Goal: Task Accomplishment & Management: Use online tool/utility

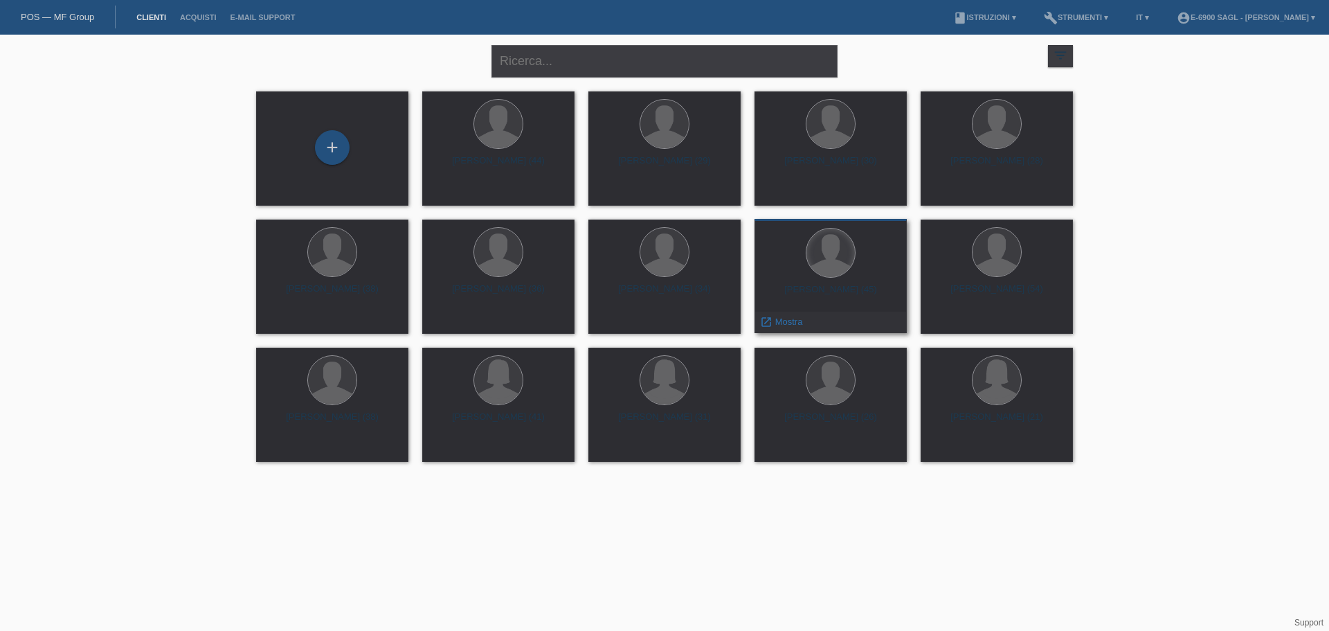
click at [845, 260] on div at bounding box center [831, 252] width 48 height 48
click at [788, 320] on span "Mostra" at bounding box center [789, 321] width 28 height 10
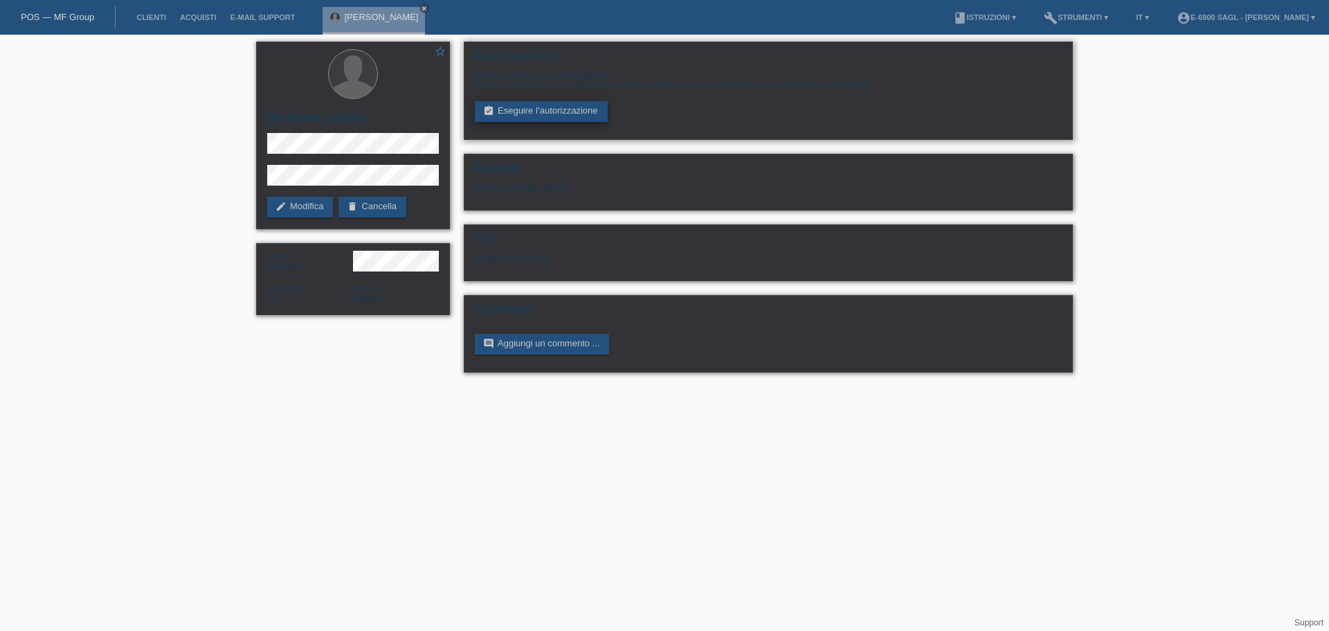
click at [571, 105] on link "assignment_turned_in Eseguire l’autorizzazione" at bounding box center [541, 111] width 133 height 21
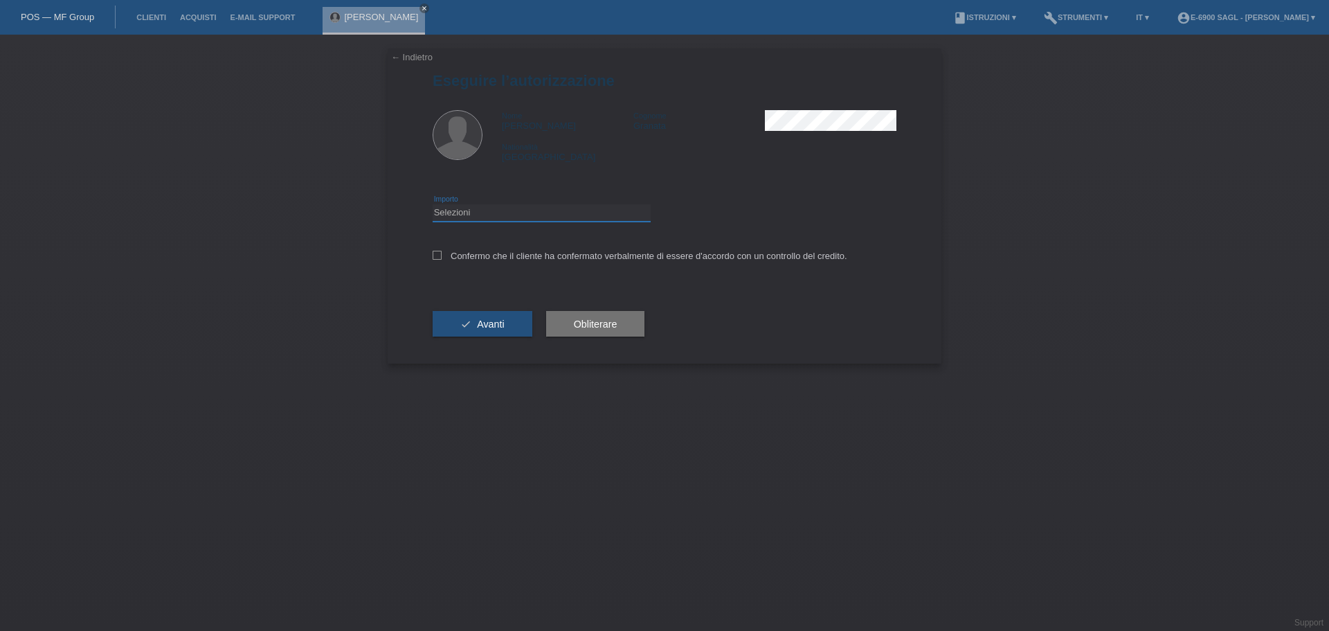
click at [486, 206] on select "Selezioni CHF 1.00 - CHF 499.00 CHF 500.00 - CHF 1'999.00 CHF 2'000.00 - CHF 6'…" at bounding box center [542, 212] width 218 height 17
select select "3"
click at [433, 204] on select "Selezioni CHF 1.00 - CHF 499.00 CHF 500.00 - CHF 1'999.00 CHF 2'000.00 - CHF 6'…" at bounding box center [542, 212] width 218 height 17
click at [485, 247] on div "Confermo che il cliente ha confermato verbalmente di essere d'accordo con un co…" at bounding box center [665, 260] width 464 height 47
click at [488, 263] on div "Confermo che il cliente ha confermato verbalmente di essere d'accordo con un co…" at bounding box center [665, 260] width 464 height 47
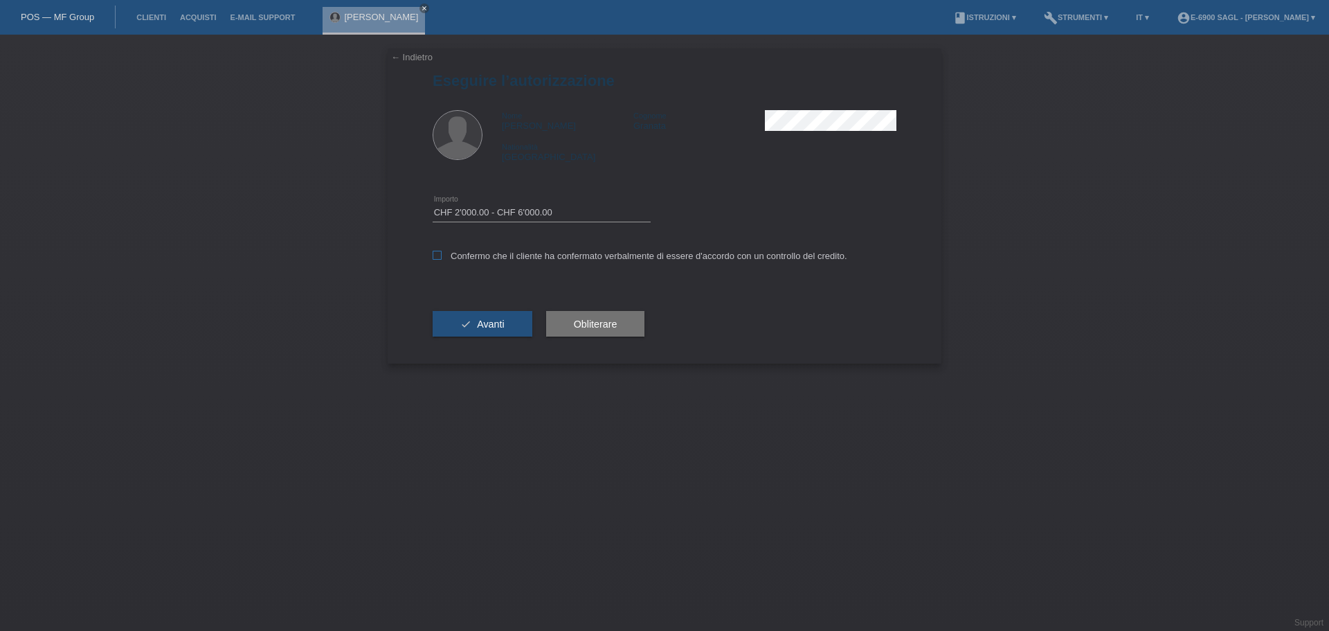
click at [488, 251] on label "Confermo che il cliente ha confermato verbalmente di essere d'accordo con un co…" at bounding box center [640, 256] width 415 height 10
click at [442, 251] on input "Confermo che il cliente ha confermato verbalmente di essere d'accordo con un co…" at bounding box center [437, 255] width 9 height 9
checkbox input "true"
click at [489, 331] on button "check Avanti" at bounding box center [483, 324] width 100 height 26
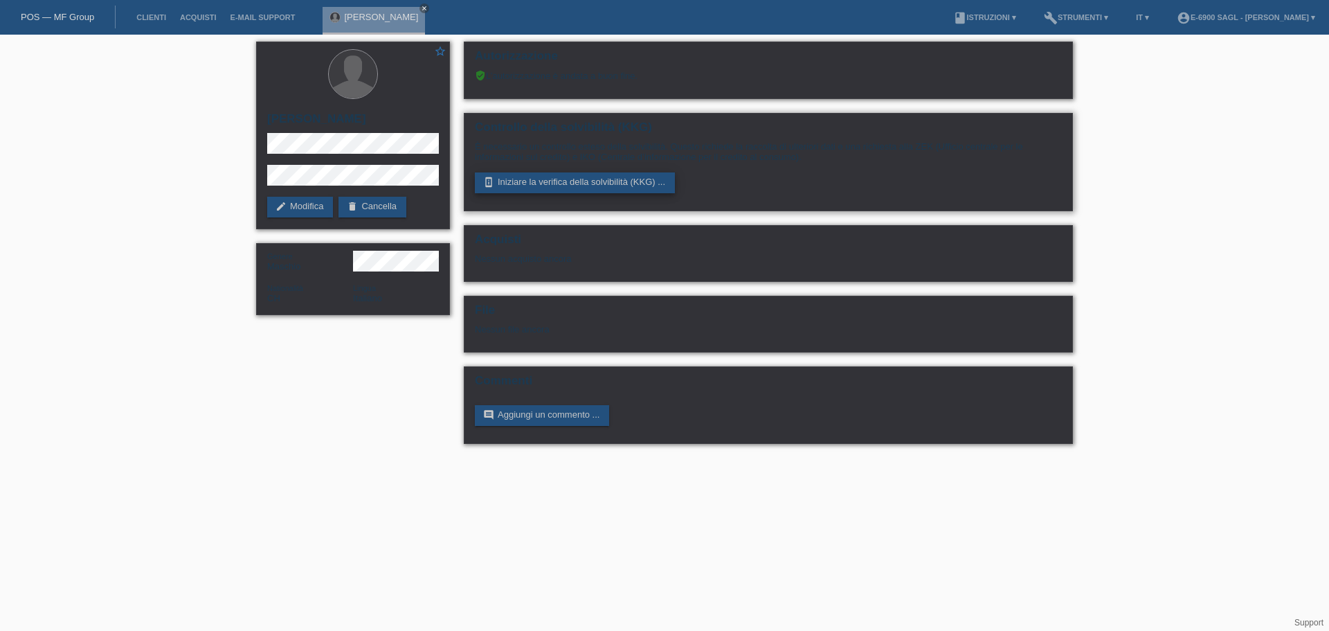
click at [534, 184] on link "perm_device_information Iniziare la verifica della solvibilità (KKG) ..." at bounding box center [575, 182] width 200 height 21
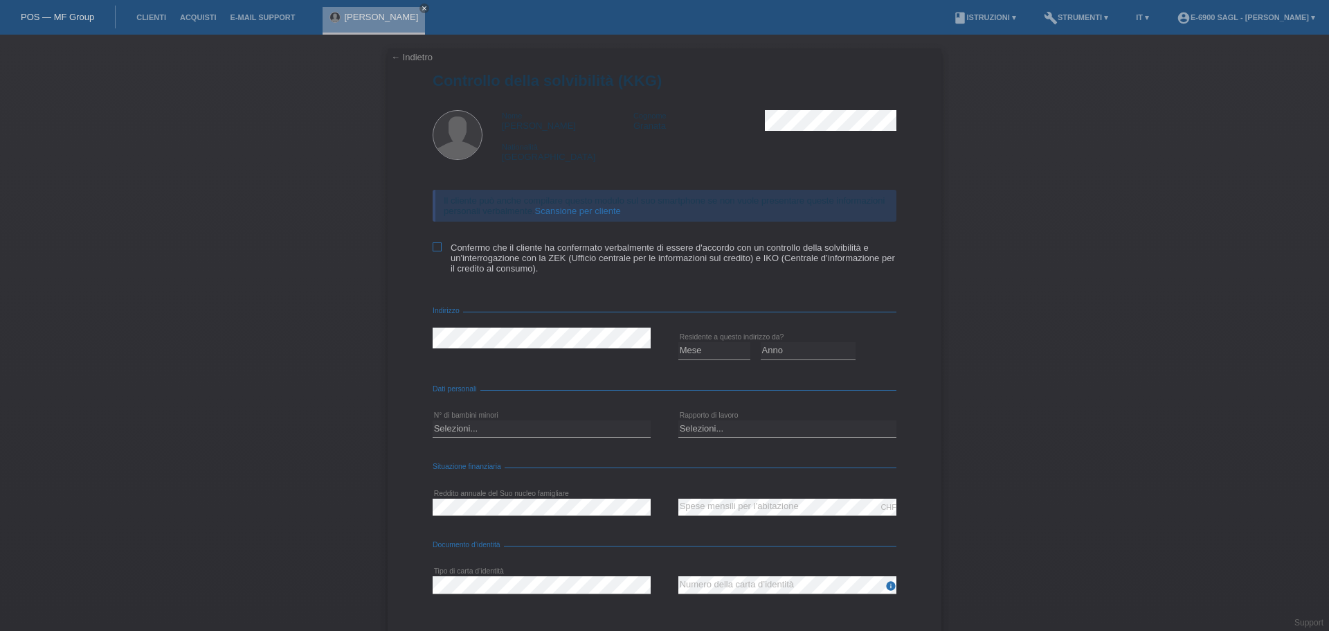
click at [467, 246] on label "Confermo che il cliente ha confermato verbalmente di essere d'accordo con un co…" at bounding box center [665, 257] width 464 height 31
click at [442, 246] on input "Confermo che il cliente ha confermato verbalmente di essere d'accordo con un co…" at bounding box center [437, 246] width 9 height 9
checkbox input "true"
click at [700, 354] on select "Mese 01 02 03 04 05 06 07 08 09 10" at bounding box center [714, 350] width 72 height 17
select select "04"
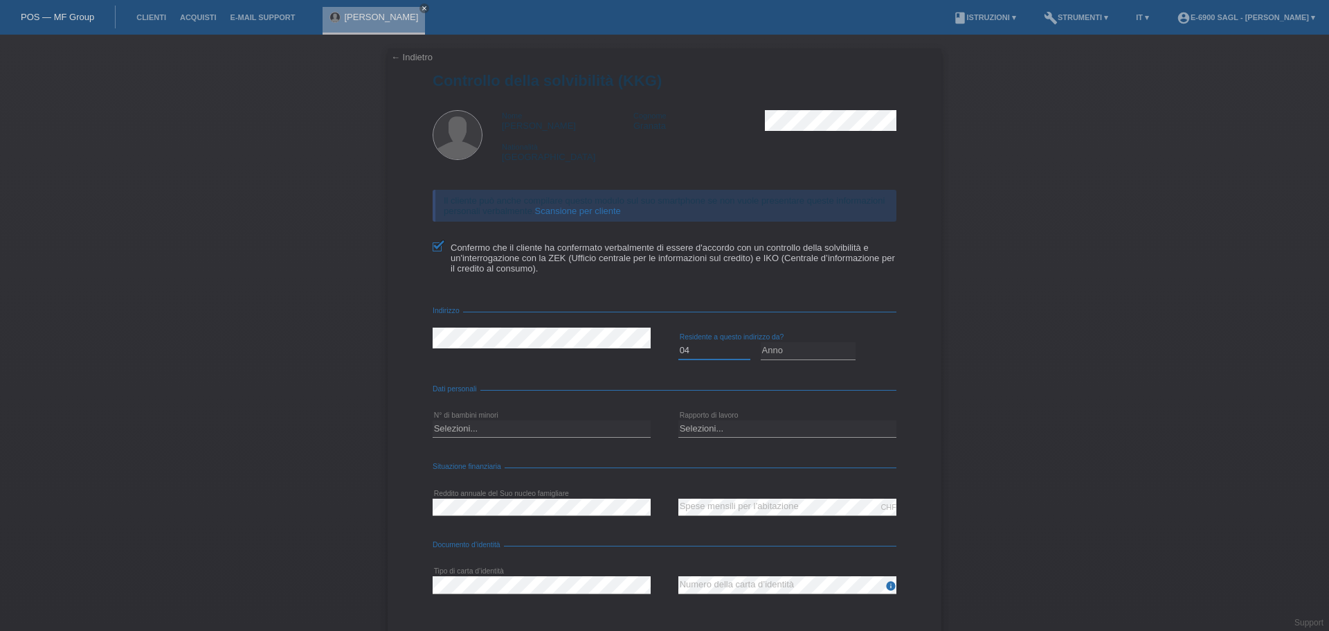
click at [678, 342] on select "Mese 01 02 03 04 05 06 07 08 09 10" at bounding box center [714, 350] width 72 height 17
click at [776, 343] on select "Anno 2025 2024 2023 2022 2021 2020 2019 2018 2017 2016 2015 2014 2013 2012 2011…" at bounding box center [809, 350] width 96 height 17
select select "2018"
click at [761, 342] on select "Anno 2025 2024 2023 2022 2021 2020 2019 2018 2017 2016 2015 2014 2013 2012 2011…" at bounding box center [809, 350] width 96 height 17
click at [475, 434] on select "Selezioni... 0 1 2 3 4 5 6 7 8 9" at bounding box center [542, 428] width 218 height 17
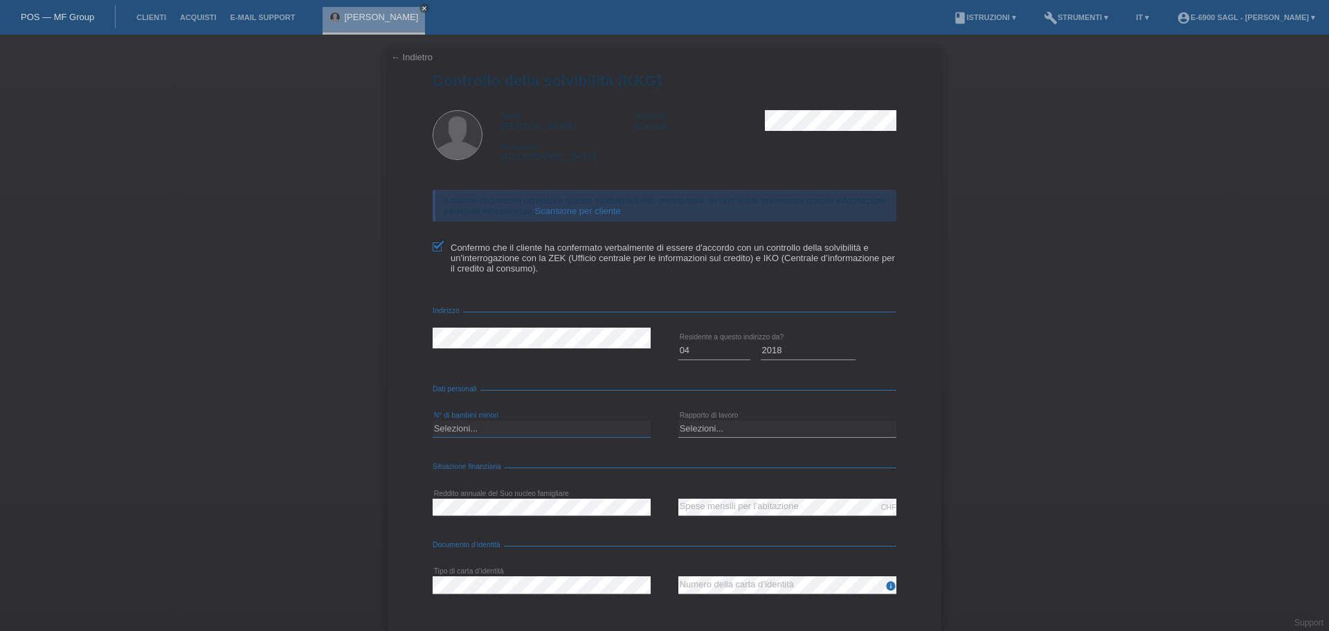
select select "0"
click at [433, 420] on select "Selezioni... 0 1 2 3 4 5 6 7 8 9" at bounding box center [542, 428] width 218 height 17
click at [732, 422] on select "Selezioni... A tempo indeterminato A tempo determinato Apprendista/studente Pen…" at bounding box center [787, 428] width 218 height 17
select select "UNLIMITED"
click at [678, 420] on select "Selezioni... A tempo indeterminato A tempo determinato Apprendista/studente Pen…" at bounding box center [787, 428] width 218 height 17
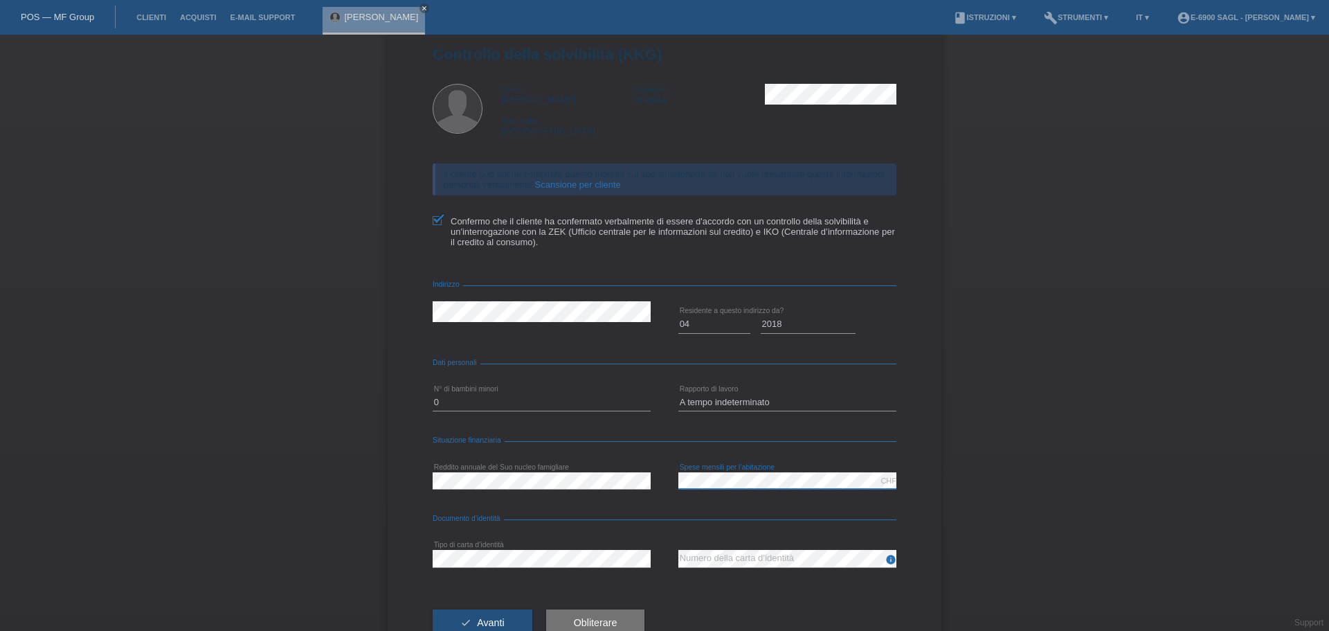
scroll to position [69, 0]
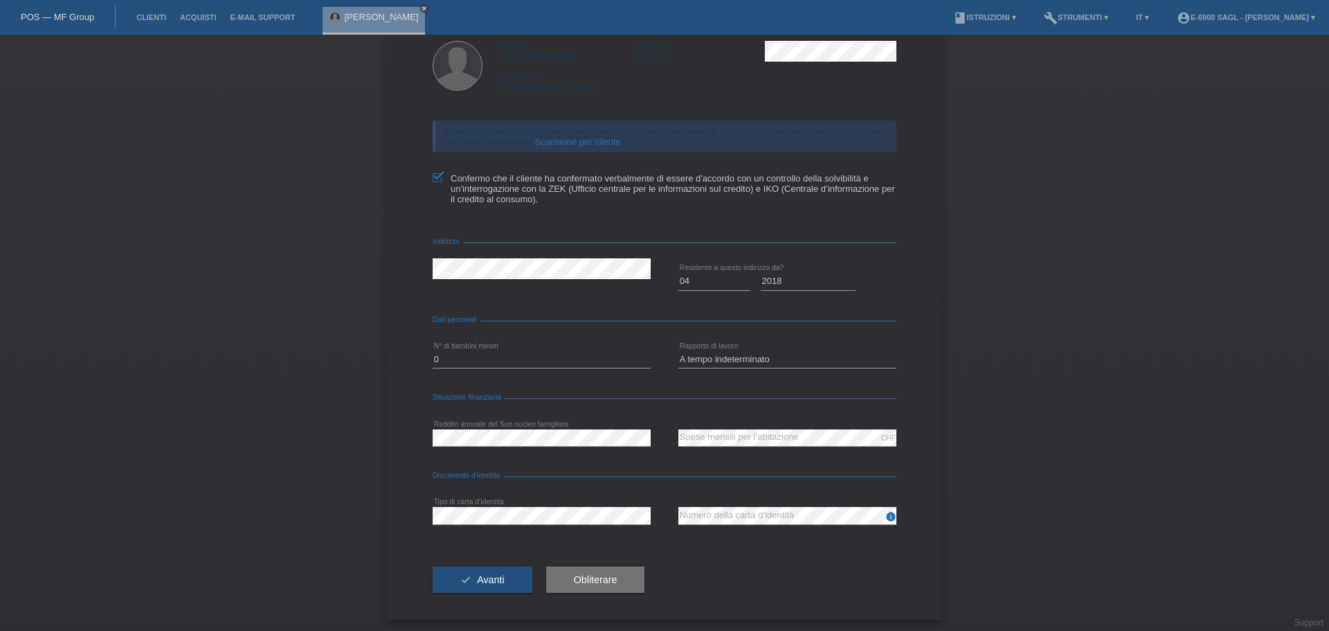
click at [530, 474] on div "Documento d’identità" at bounding box center [665, 478] width 464 height 14
click at [494, 575] on span "Avanti" at bounding box center [490, 579] width 27 height 11
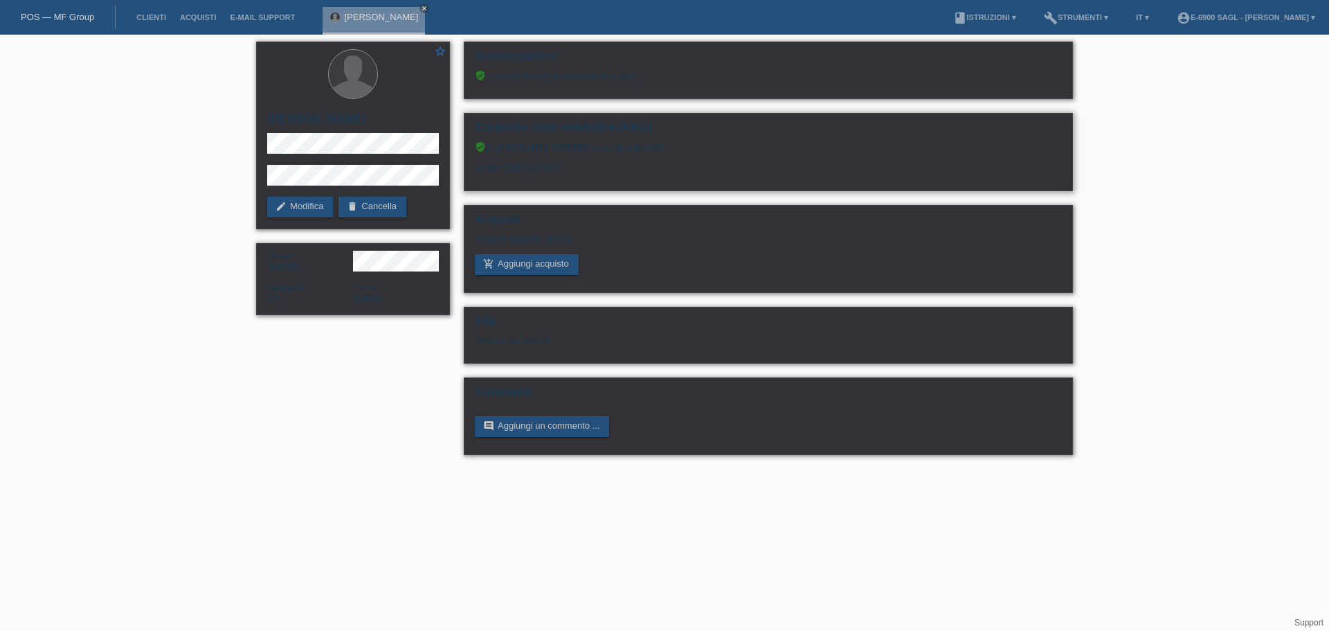
click at [550, 162] on div "verified_user Il controllo della solvibilità ha avuto successo. Limite: CHF 5'0…" at bounding box center [768, 162] width 587 height 42
